Goal: Ask a question

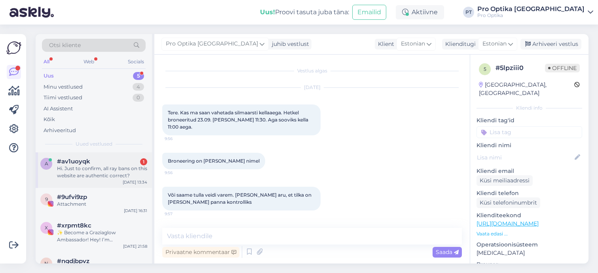
click at [68, 168] on div "Hi. Just to confirm, all ray bans on this website are authentic correct?" at bounding box center [102, 172] width 90 height 14
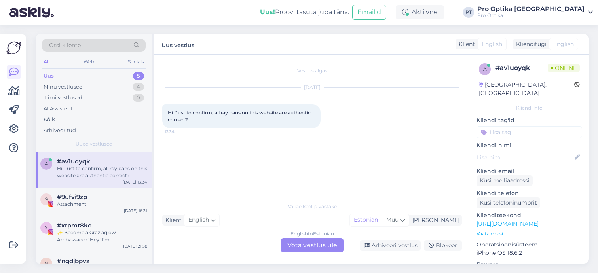
click at [306, 243] on div "English to Estonian Võta vestlus üle" at bounding box center [312, 245] width 63 height 14
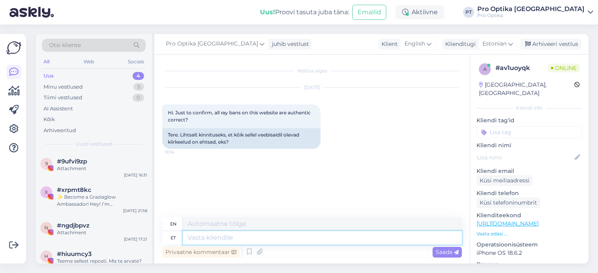
click at [205, 239] on textarea at bounding box center [322, 237] width 279 height 13
type textarea "Hello"
type textarea "Hello!"
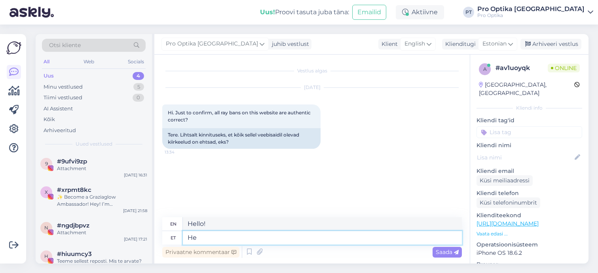
type textarea "H"
type textarea "R"
type textarea "Tere!"
type textarea "Hello!"
type textarea "Jah on"
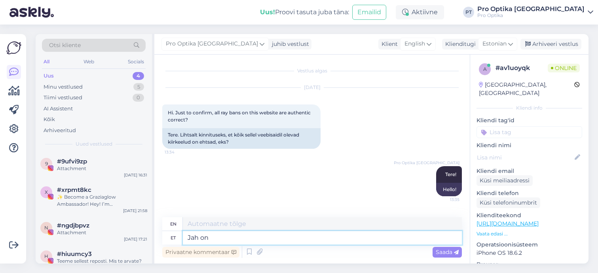
type textarea "Yes"
type textarea "Jah on"
type textarea "Yes, it is."
type textarea "Jah on [PERSON_NAME]"
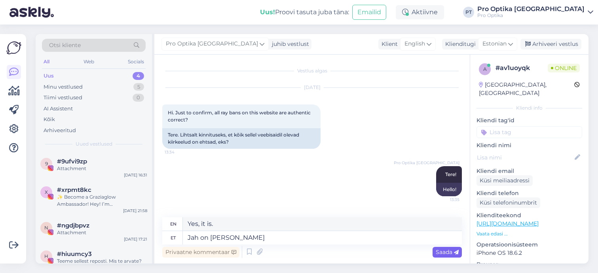
click at [452, 247] on div "Saada" at bounding box center [447, 252] width 29 height 11
